Goal: Task Accomplishment & Management: Use online tool/utility

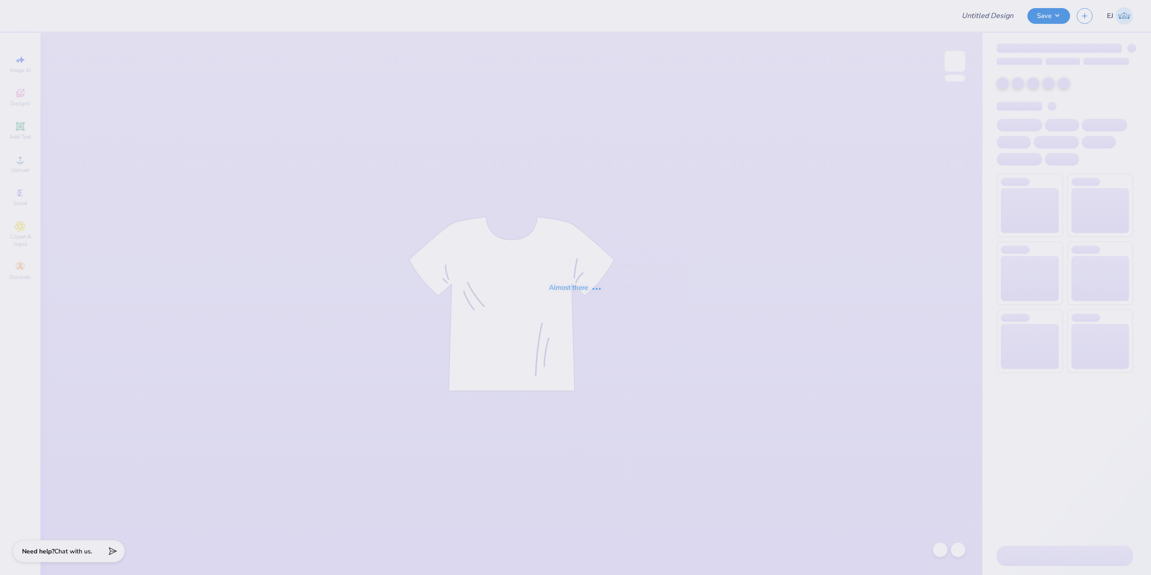
type input "Phi Sig Fall 2025 Bid Day Shirt Option 1"
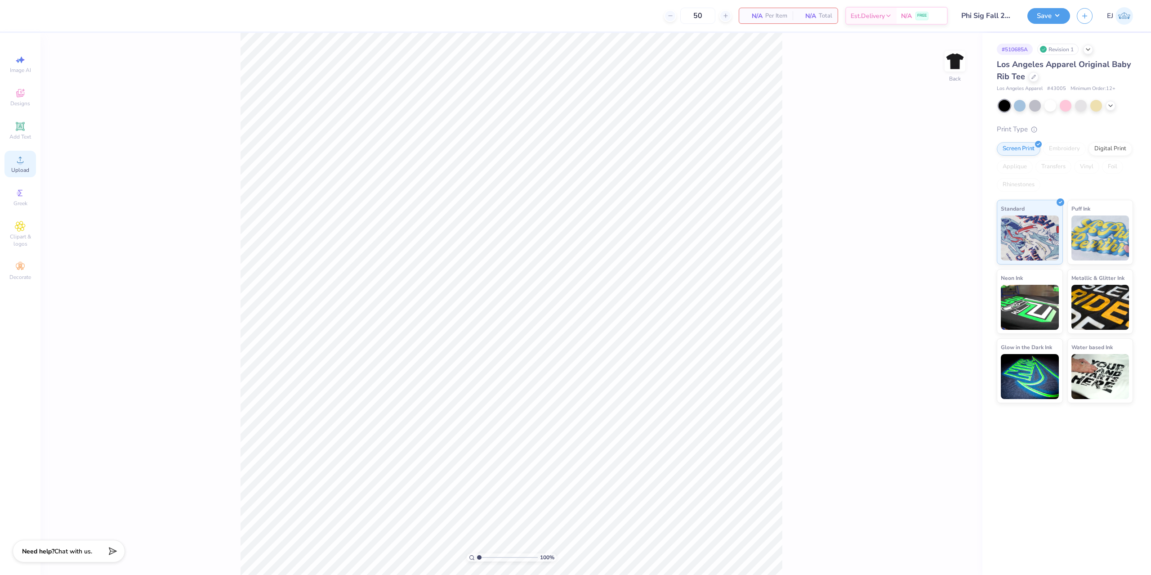
click at [13, 157] on div "Upload" at bounding box center [19, 164] width 31 height 27
click at [934, 259] on div "100 % Back W 7.00 7.00 " H 9.28 9.28 " Y 4.36 4.36 " Center Middle Top Bottom" at bounding box center [511, 304] width 942 height 542
click at [939, 263] on div "100 % Back W 7.00 H 9.28 Y 4.36 Center Middle Top Bottom" at bounding box center [511, 304] width 942 height 542
click at [955, 261] on input "7.00" at bounding box center [949, 262] width 32 height 13
type input "7.05"
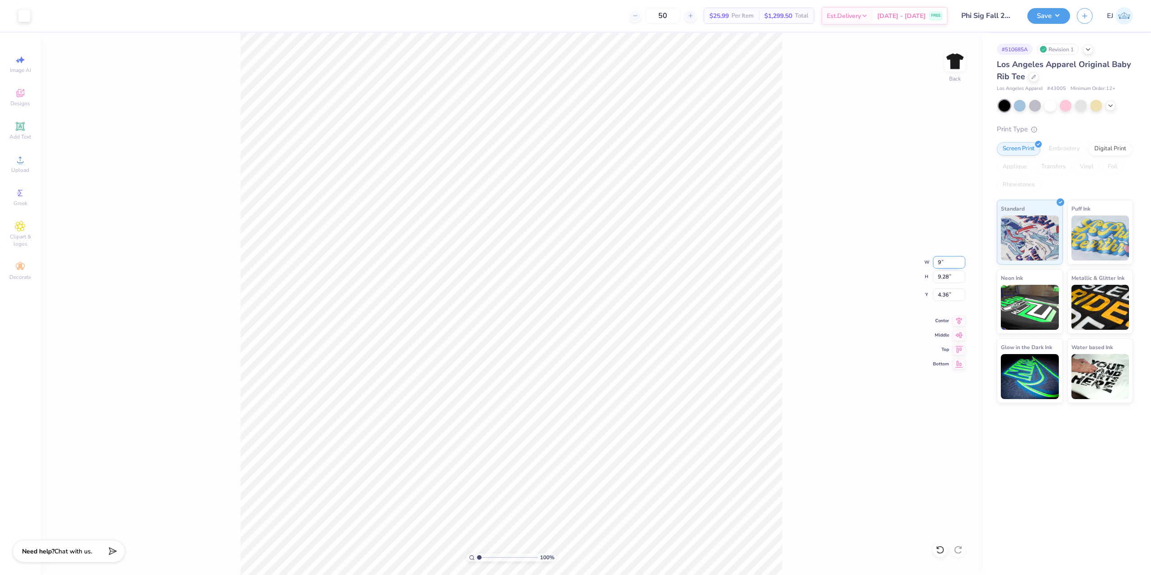
type input "9.35"
type input "4.32"
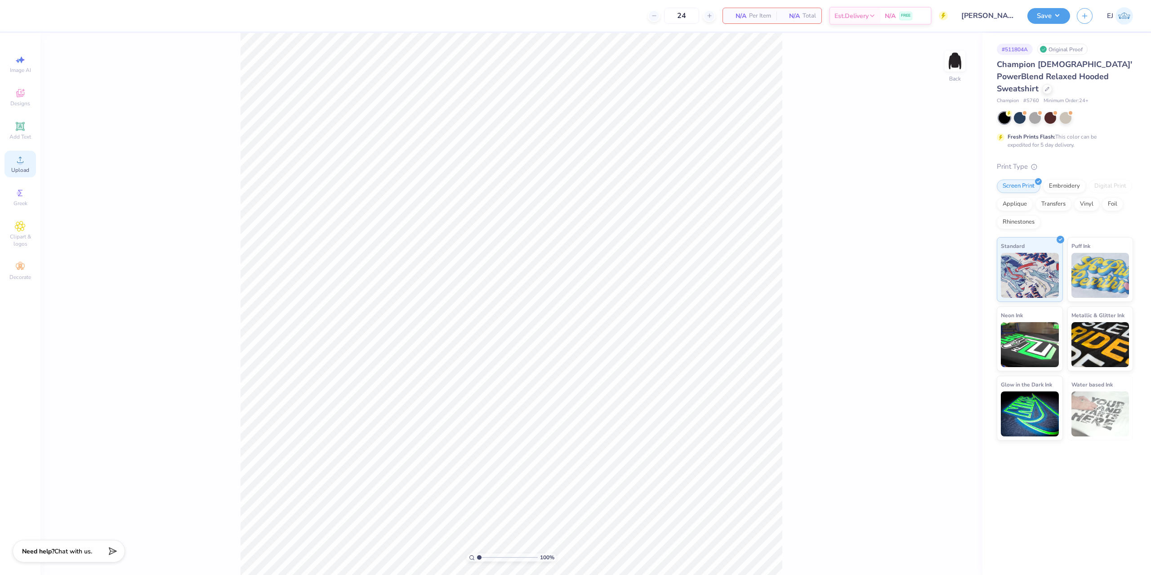
click at [23, 156] on icon at bounding box center [20, 159] width 11 height 11
click at [946, 262] on input "11.18" at bounding box center [949, 262] width 32 height 13
type input "10.5"
type input "10.50"
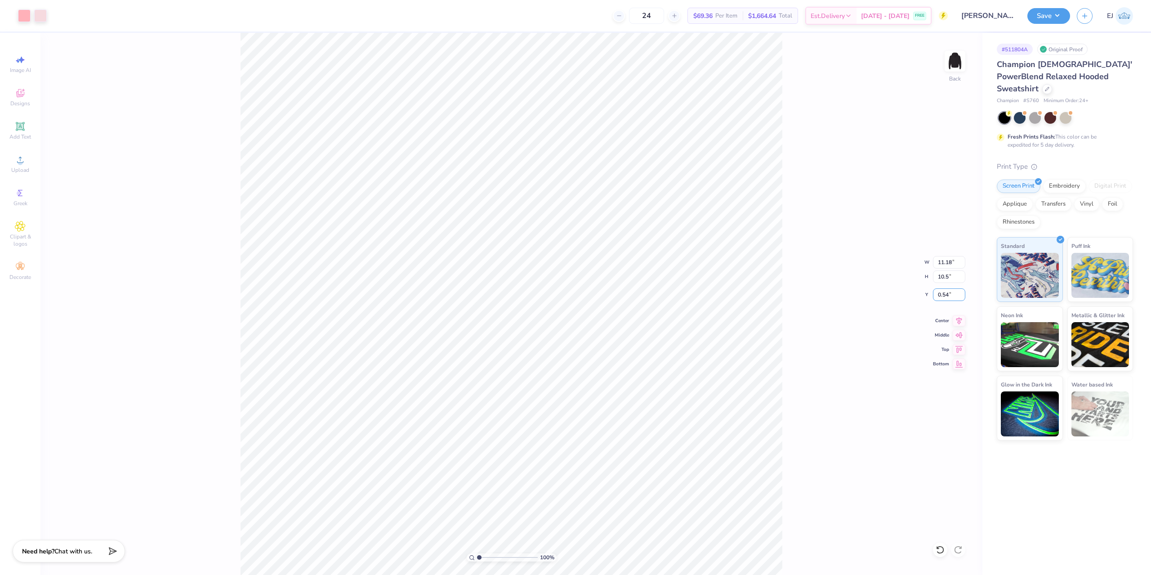
type input "0.88"
click at [945, 289] on input "0.88" at bounding box center [949, 294] width 32 height 13
type input "1.00"
type input "1.25"
